Goal: Navigation & Orientation: Find specific page/section

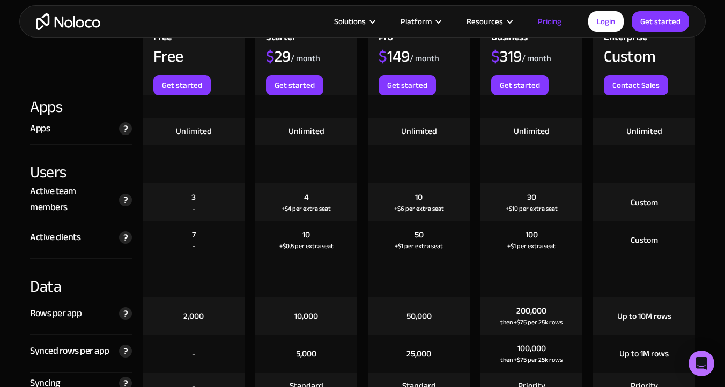
scroll to position [1400, 0]
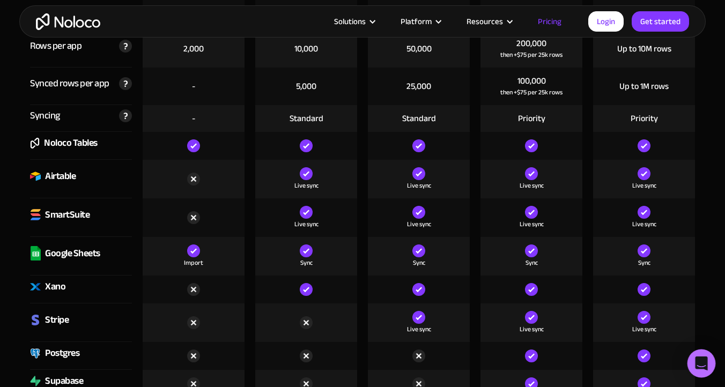
click at [694, 361] on div "Open Intercom Messenger" at bounding box center [701, 364] width 28 height 28
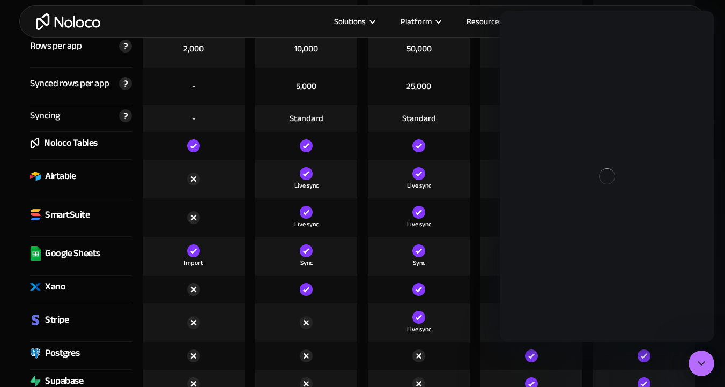
scroll to position [0, 0]
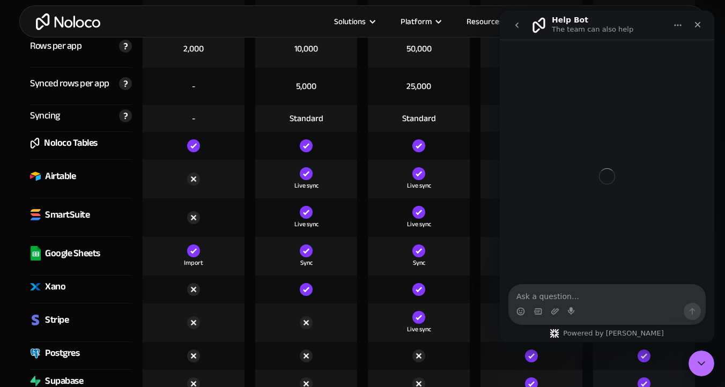
click at [249, 331] on div at bounding box center [193, 323] width 113 height 39
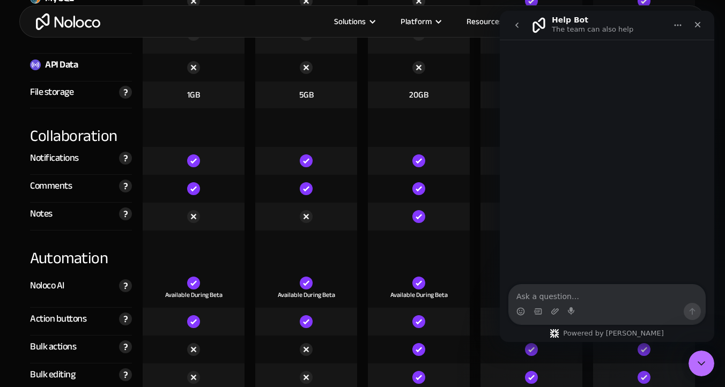
scroll to position [1832, 0]
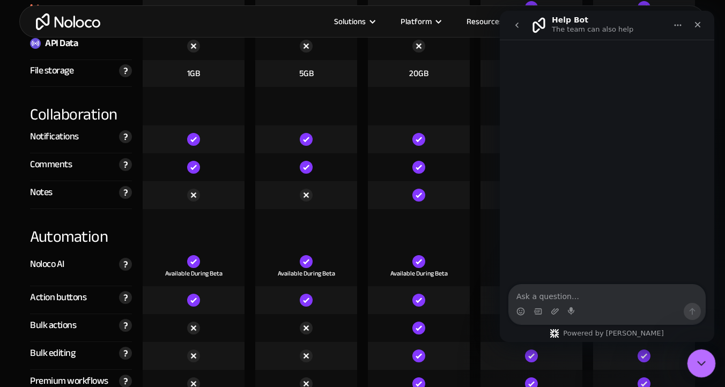
click at [705, 358] on icon "Close Intercom Messenger" at bounding box center [699, 362] width 13 height 13
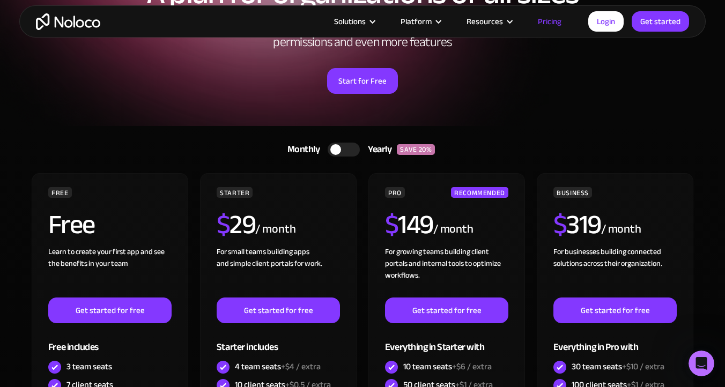
scroll to position [0, 0]
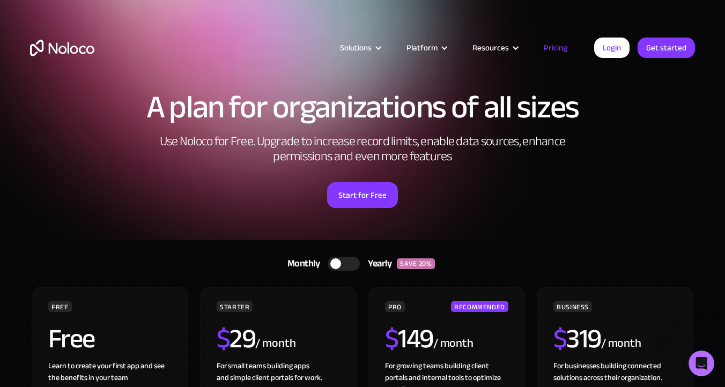
click at [80, 47] on img "home" at bounding box center [62, 48] width 64 height 17
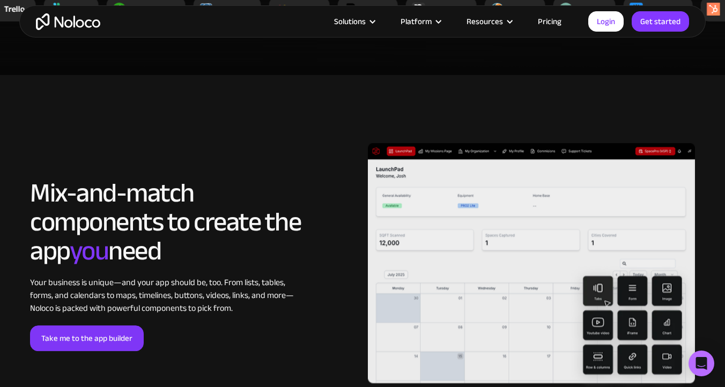
scroll to position [1913, 0]
